Goal: Task Accomplishment & Management: Manage account settings

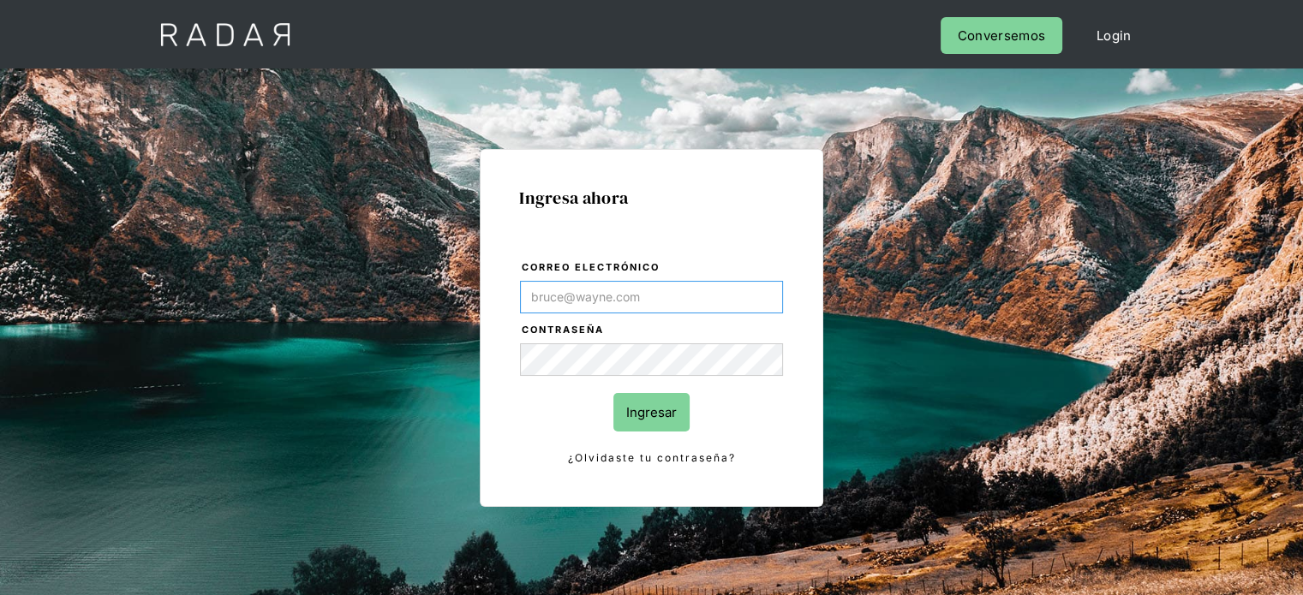
click at [548, 297] on input "Correo electrónico" at bounding box center [651, 297] width 263 height 33
type input "[EMAIL_ADDRESS][DOMAIN_NAME]"
click at [658, 412] on input "Ingresar" at bounding box center [651, 412] width 76 height 39
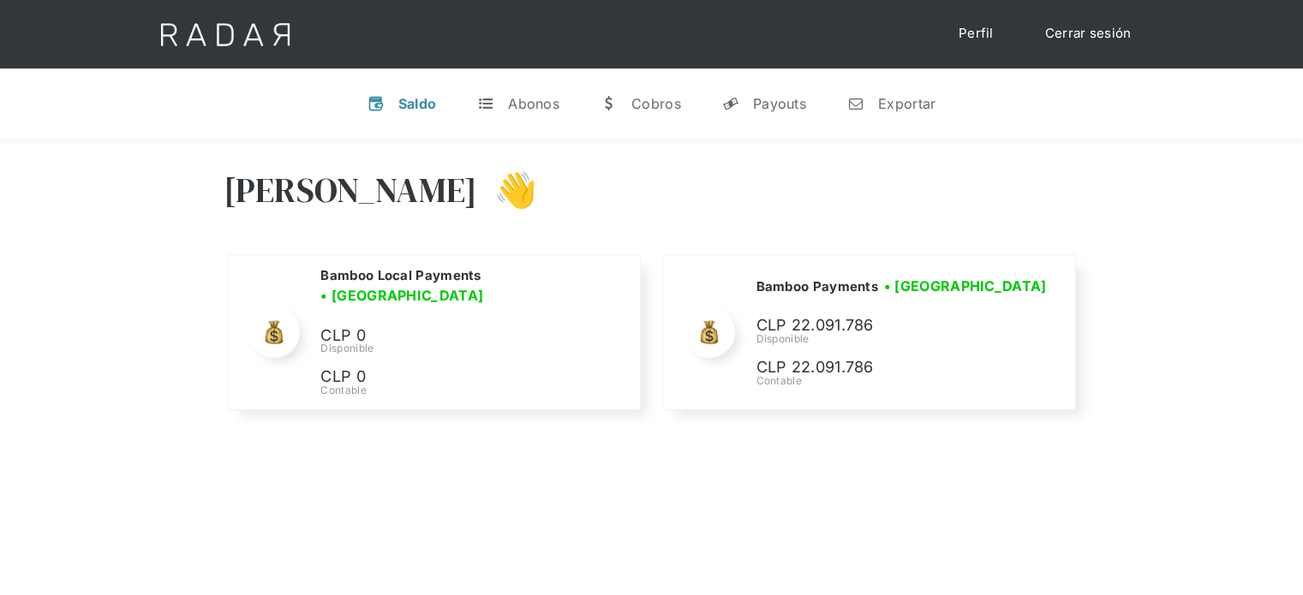
click at [1023, 185] on div "[PERSON_NAME] 👋" at bounding box center [652, 203] width 857 height 103
